Goal: Task Accomplishment & Management: Complete application form

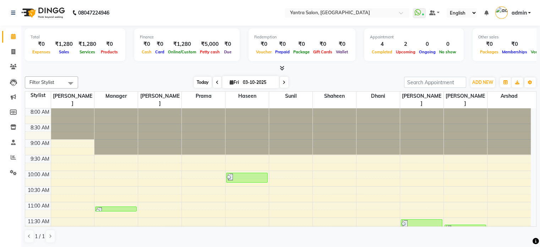
scroll to position [186, 0]
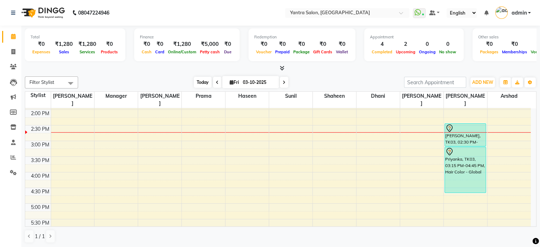
click at [198, 81] on span "Today" at bounding box center [203, 82] width 18 height 11
click at [193, 78] on div "[DATE] [DATE]" at bounding box center [241, 82] width 96 height 11
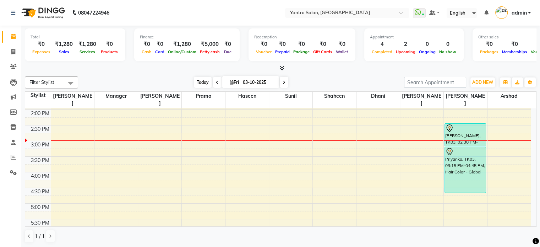
click at [199, 81] on span "Today" at bounding box center [203, 82] width 18 height 11
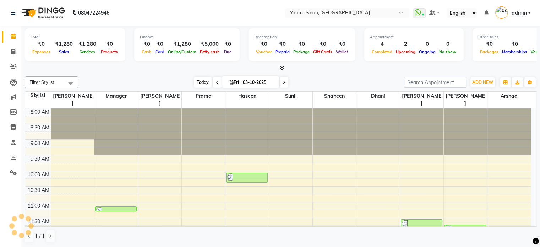
scroll to position [217, 0]
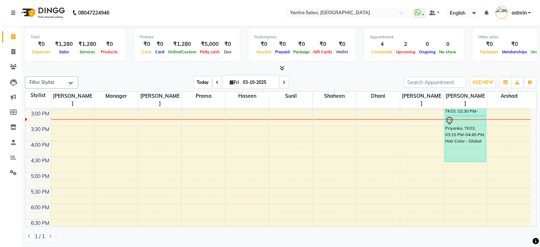
click at [195, 84] on span "Today" at bounding box center [203, 82] width 18 height 11
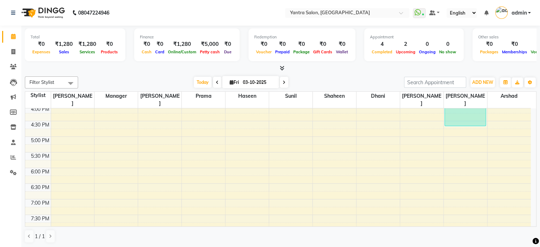
click at [501, 151] on div "8:00 AM 8:30 AM 9:00 AM 9:30 AM 10:00 AM 10:30 AM 11:00 AM 11:30 AM 12:00 PM 12…" at bounding box center [277, 59] width 505 height 406
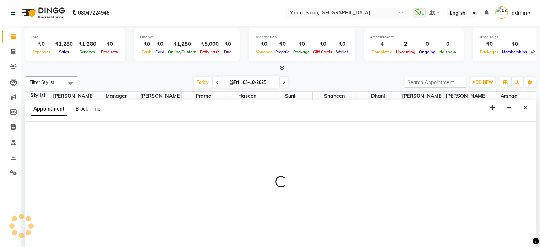
scroll to position [0, 0]
select select "90729"
select select "tentative"
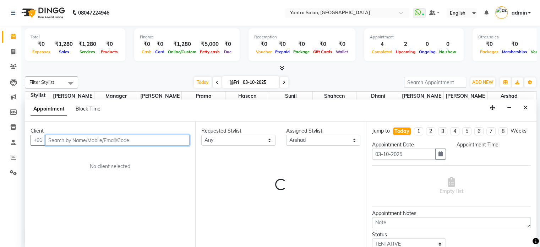
select select "1065"
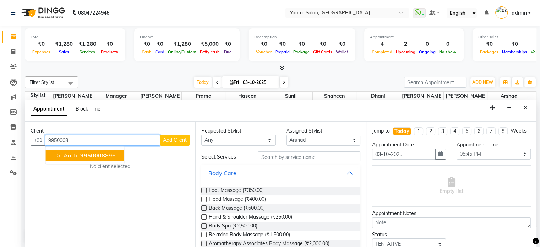
click at [95, 154] on span "9950008" at bounding box center [92, 155] width 25 height 7
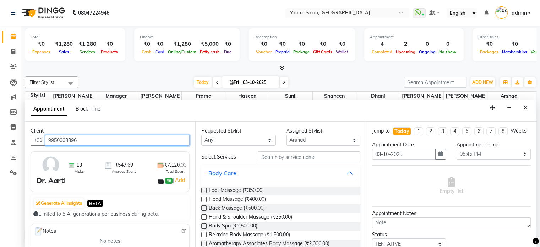
type input "9950008896"
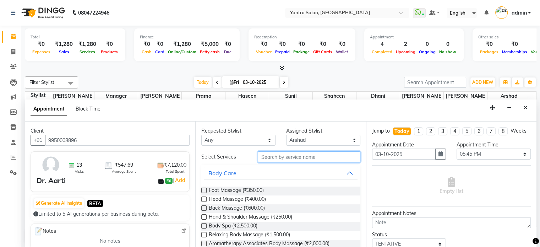
click at [283, 159] on input "text" at bounding box center [309, 156] width 102 height 11
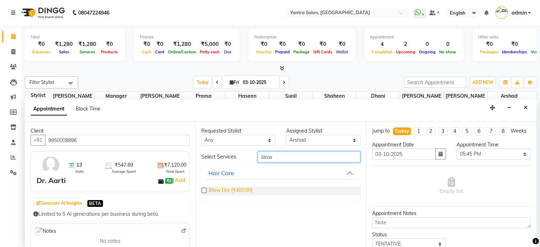
type input "blow"
click at [250, 193] on span "Blow Dry (₹400.00)" at bounding box center [231, 190] width 44 height 9
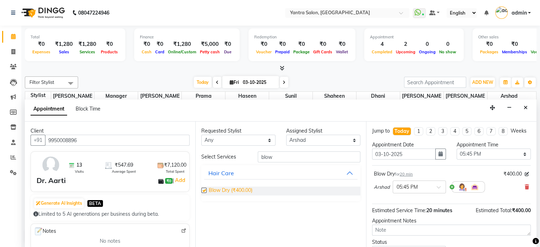
checkbox input "false"
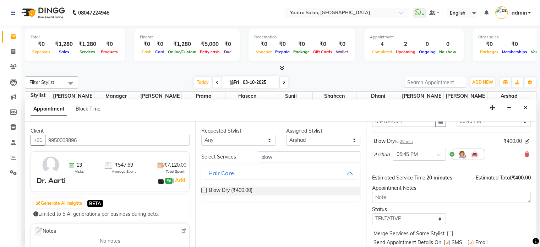
scroll to position [60, 0]
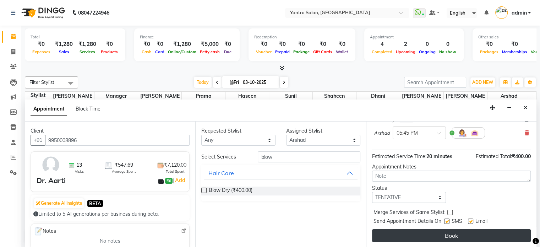
click at [419, 239] on button "Book" at bounding box center [451, 235] width 159 height 13
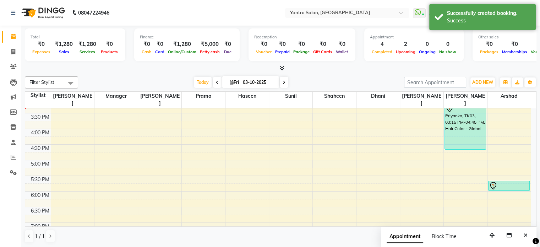
scroll to position [217, 0]
